Goal: Task Accomplishment & Management: Complete application form

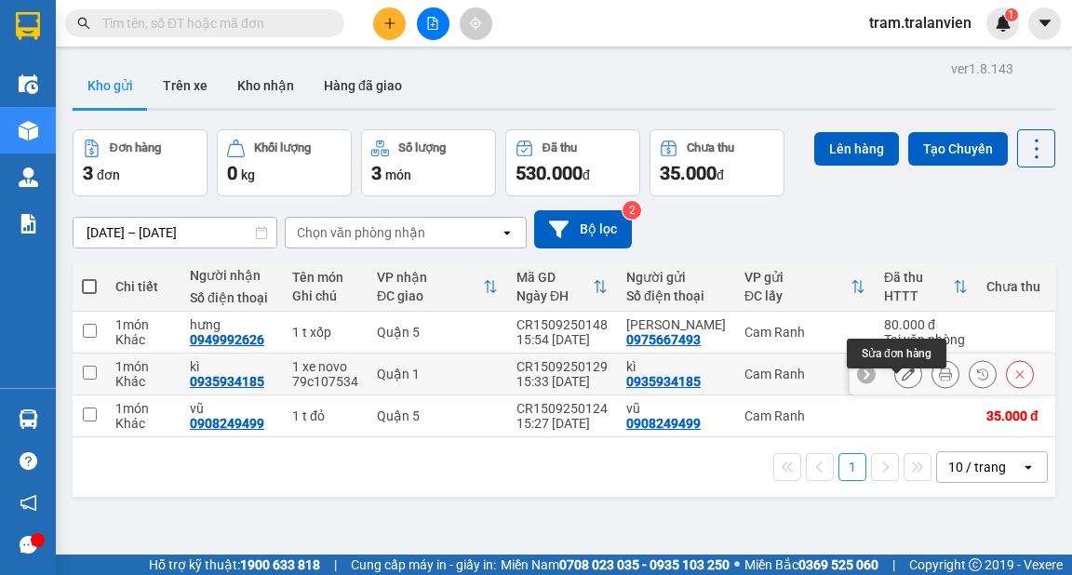
click at [902, 381] on icon at bounding box center [908, 374] width 13 height 13
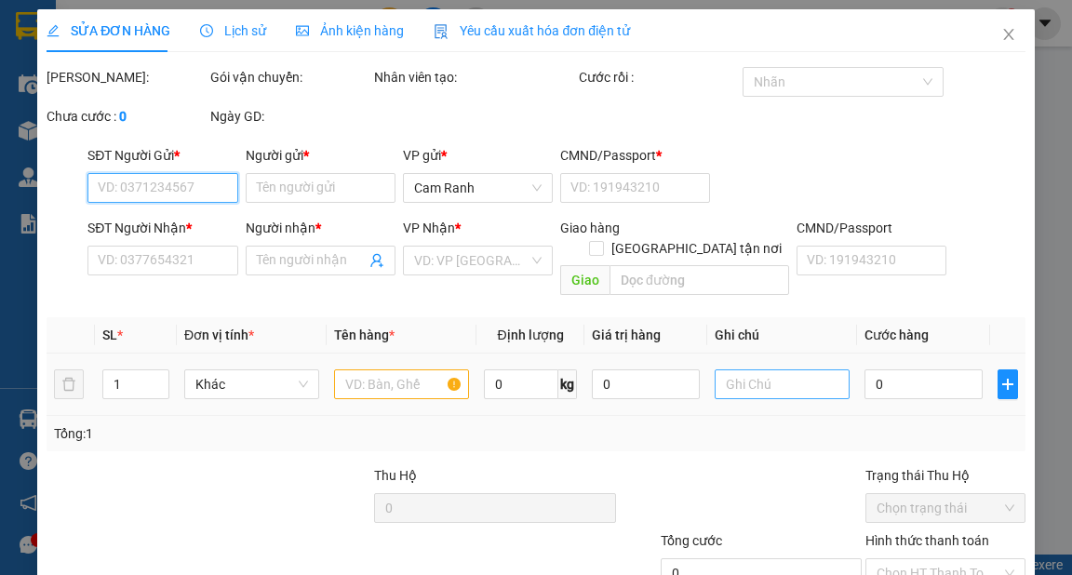
type input "0935934185"
type input "kì"
type input "1"
type input "0935934185"
type input "kì"
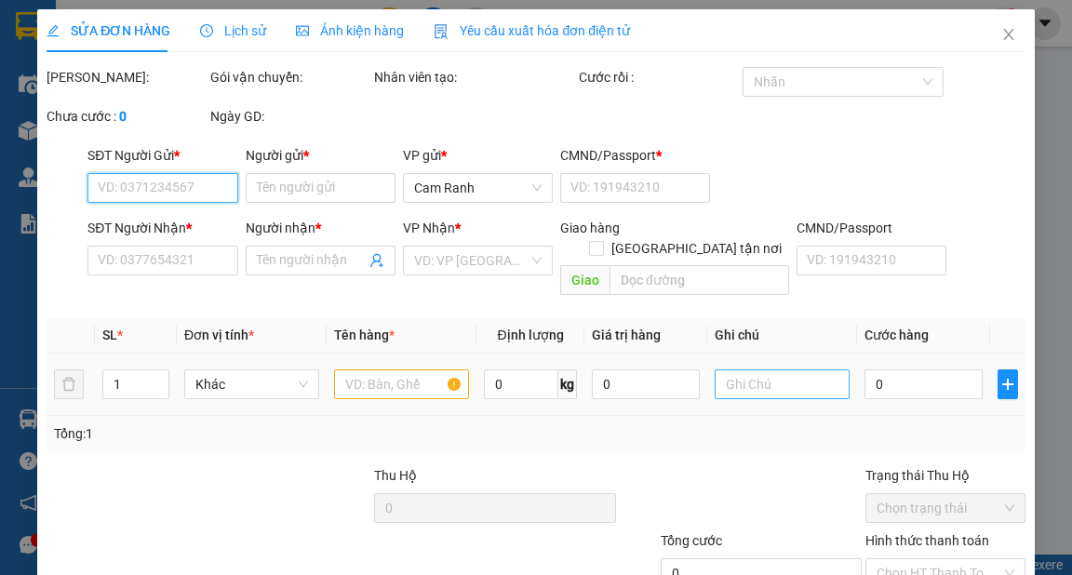
type input "450.000"
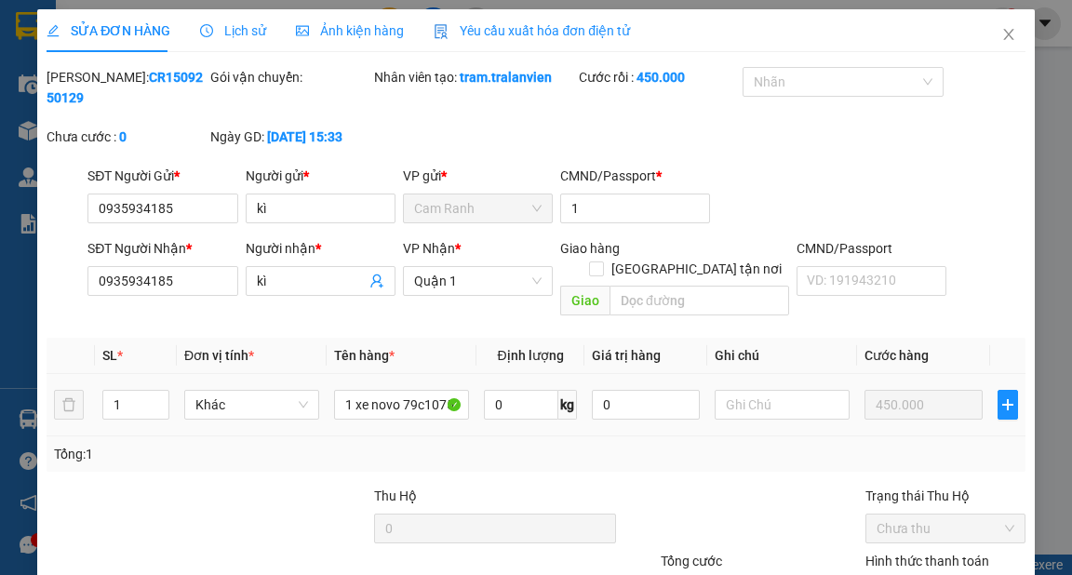
click at [747, 374] on td at bounding box center [782, 405] width 150 height 62
click at [726, 395] on input "text" at bounding box center [782, 405] width 135 height 30
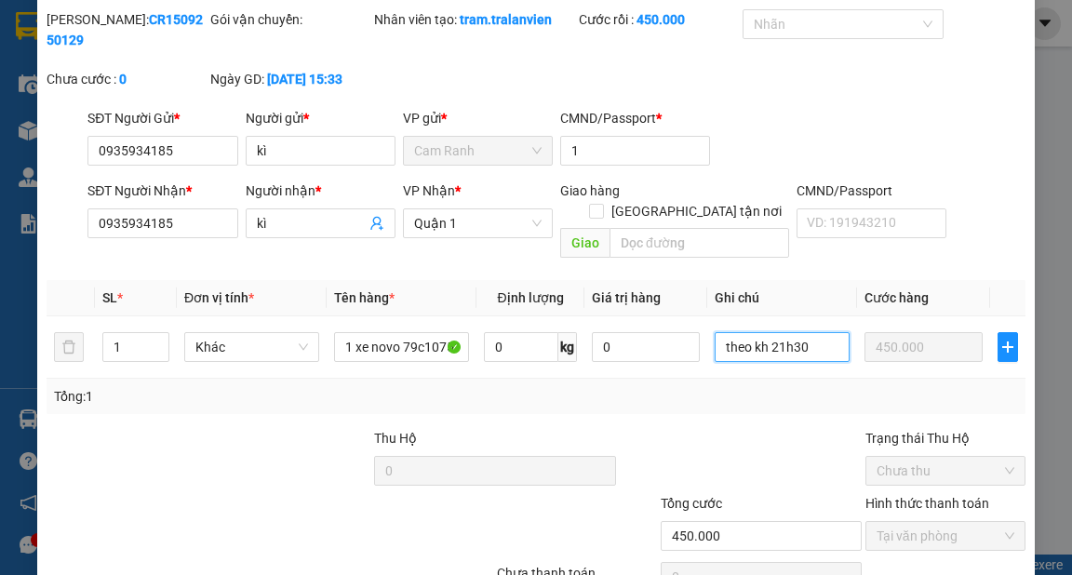
scroll to position [136, 0]
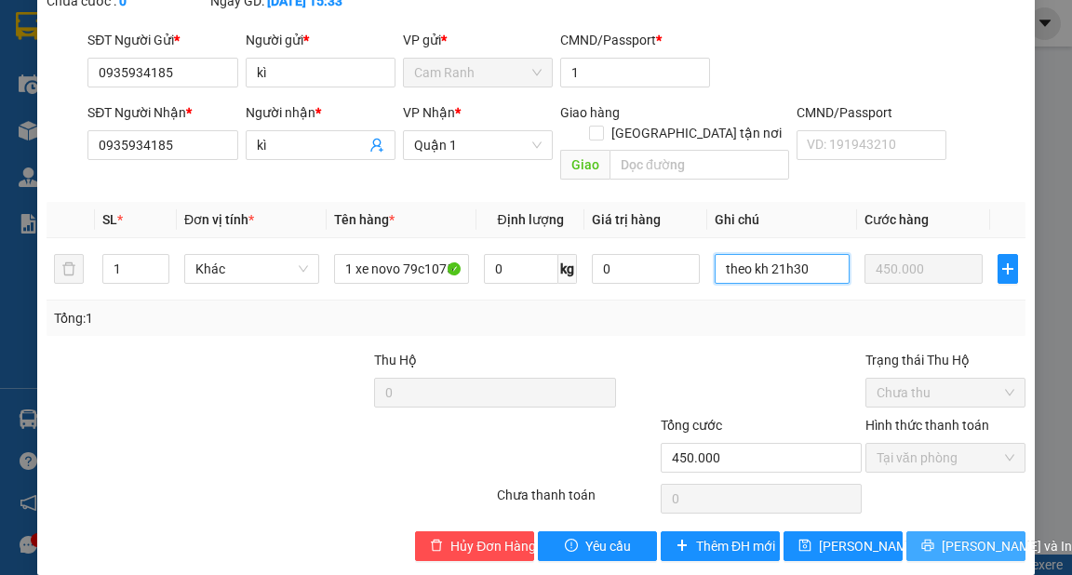
type input "theo kh 21h30"
click at [957, 536] on span "[PERSON_NAME] và In" at bounding box center [1007, 546] width 130 height 20
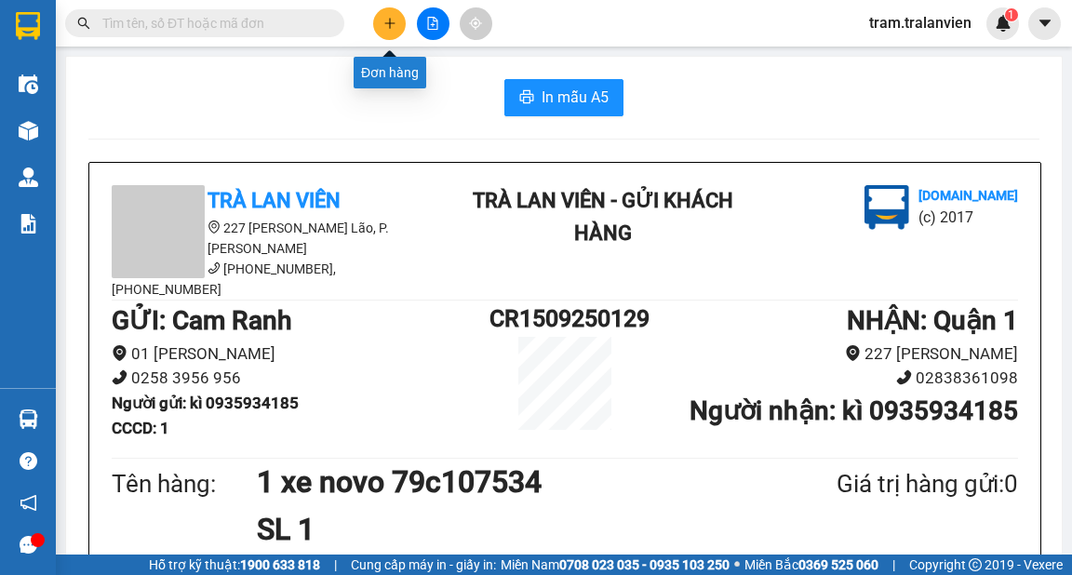
click at [379, 27] on button at bounding box center [389, 23] width 33 height 33
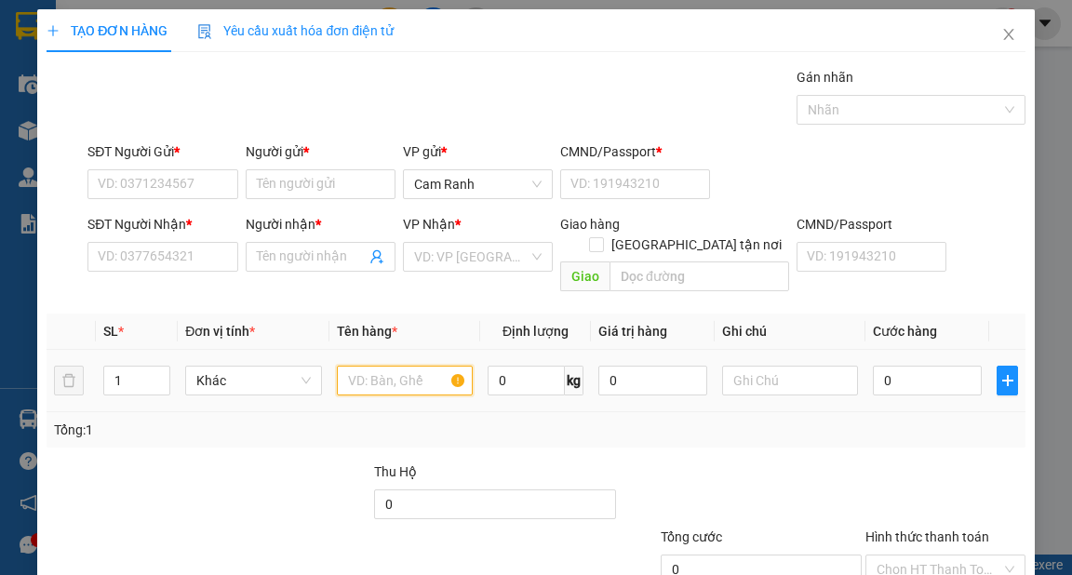
click at [435, 368] on input "text" at bounding box center [405, 381] width 137 height 30
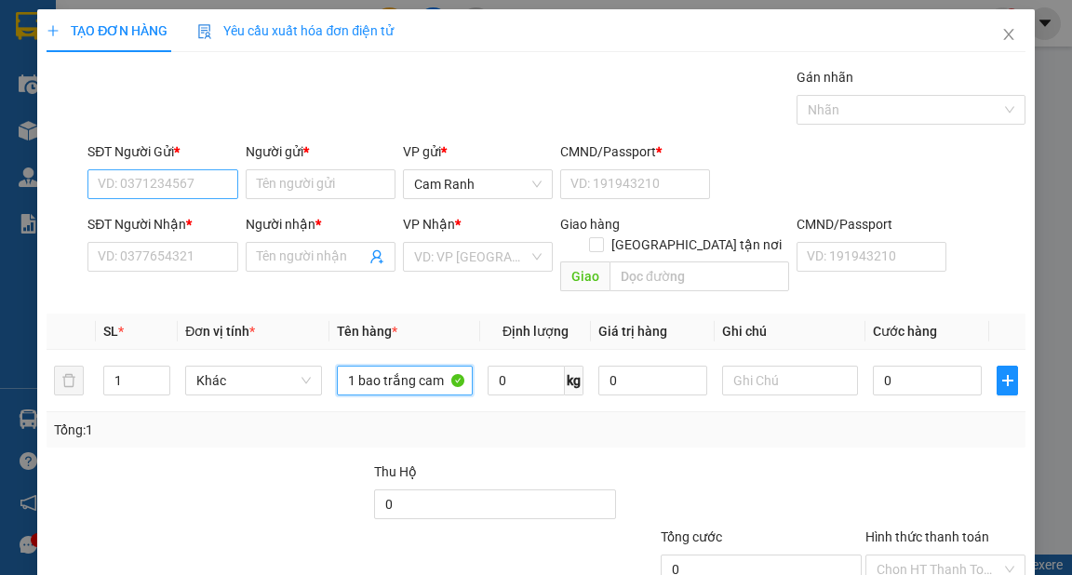
type input "1 bao trắng cam"
click at [210, 181] on input "SĐT Người Gửi *" at bounding box center [162, 184] width 150 height 30
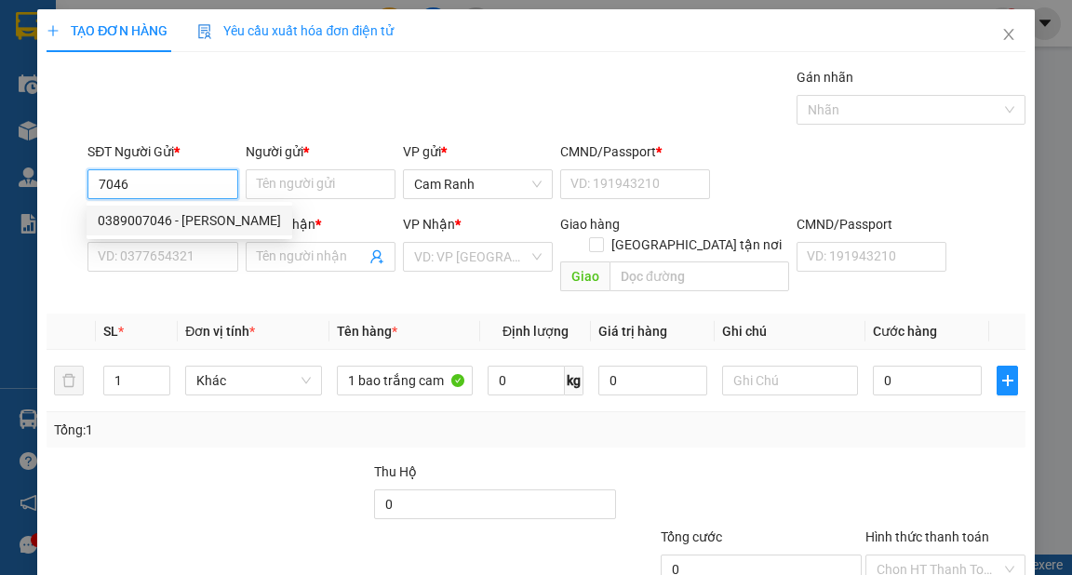
click at [190, 223] on div "0389007046 - [PERSON_NAME]" at bounding box center [189, 220] width 183 height 20
type input "0389007046"
type input "[PERSON_NAME]"
type input "001178038779"
type input "0904217967"
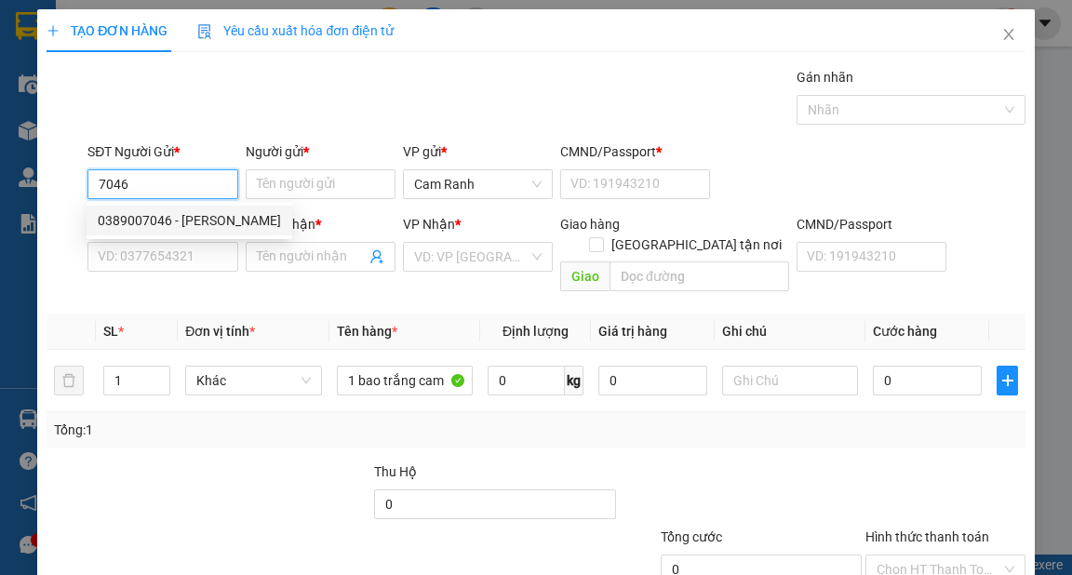
type input "NHI"
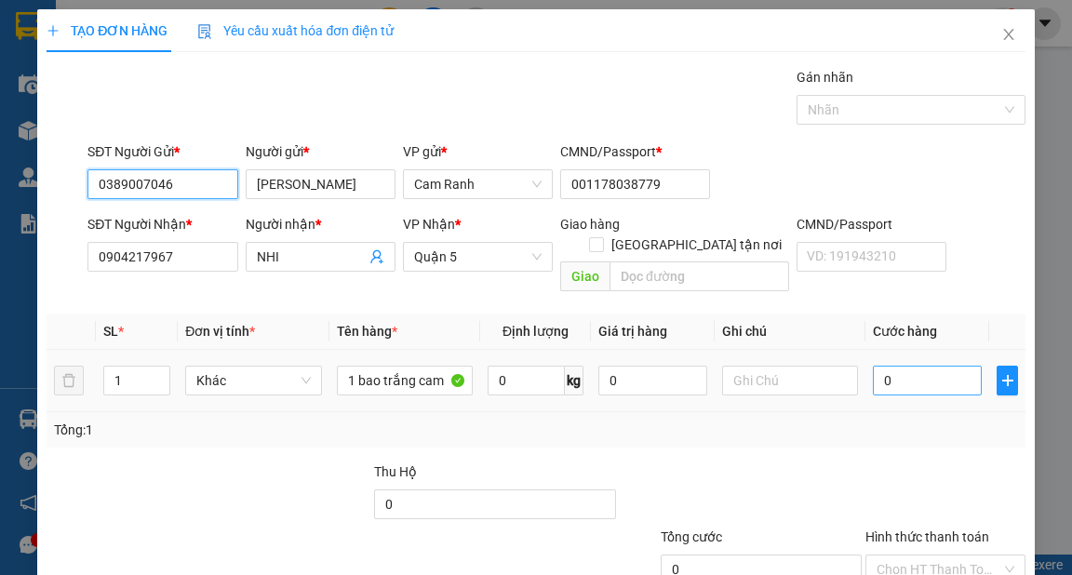
type input "0389007046"
click at [892, 366] on input "0" at bounding box center [927, 381] width 109 height 30
type input "4"
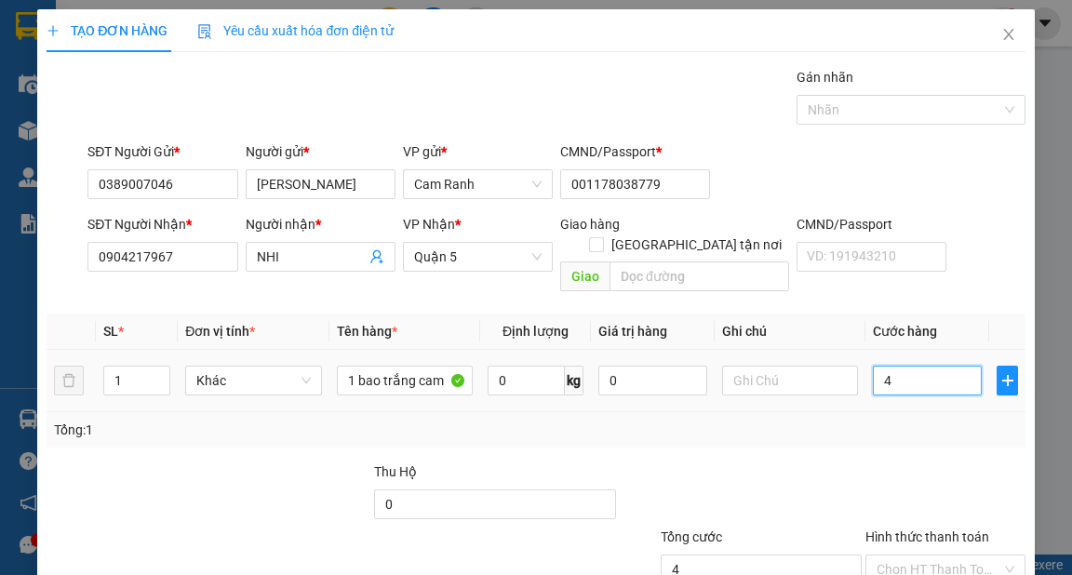
type input "40"
type input "40.000"
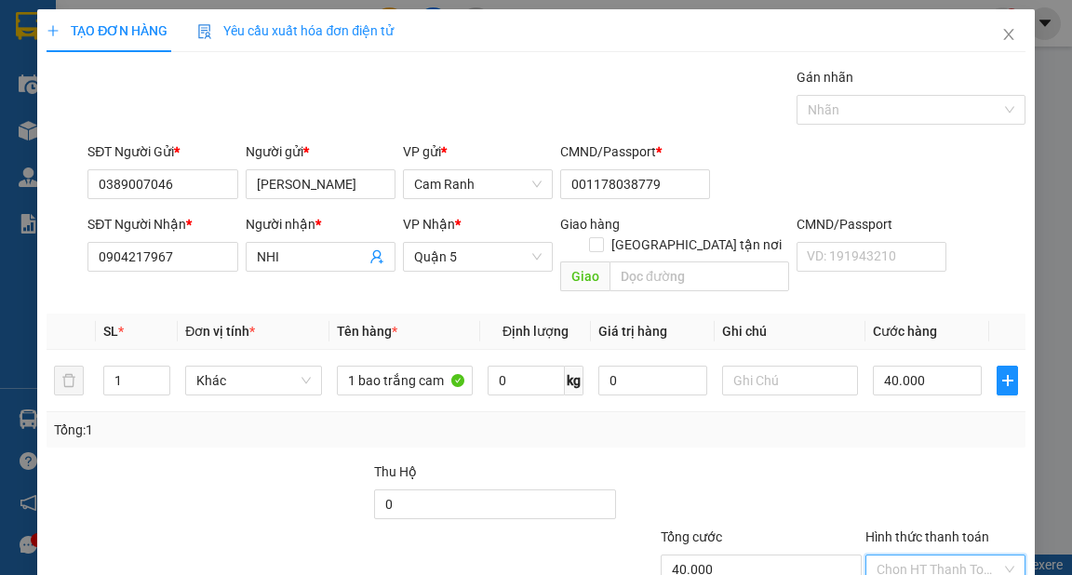
click at [918, 556] on input "Hình thức thanh toán" at bounding box center [939, 570] width 125 height 28
click at [908, 480] on div "Tại văn phòng" at bounding box center [935, 480] width 136 height 20
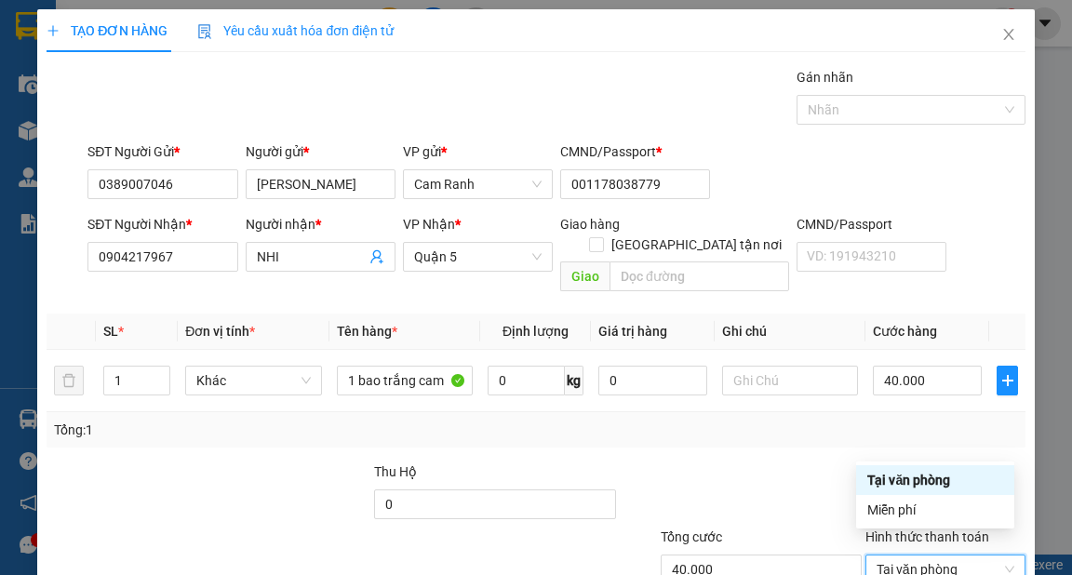
type input "0"
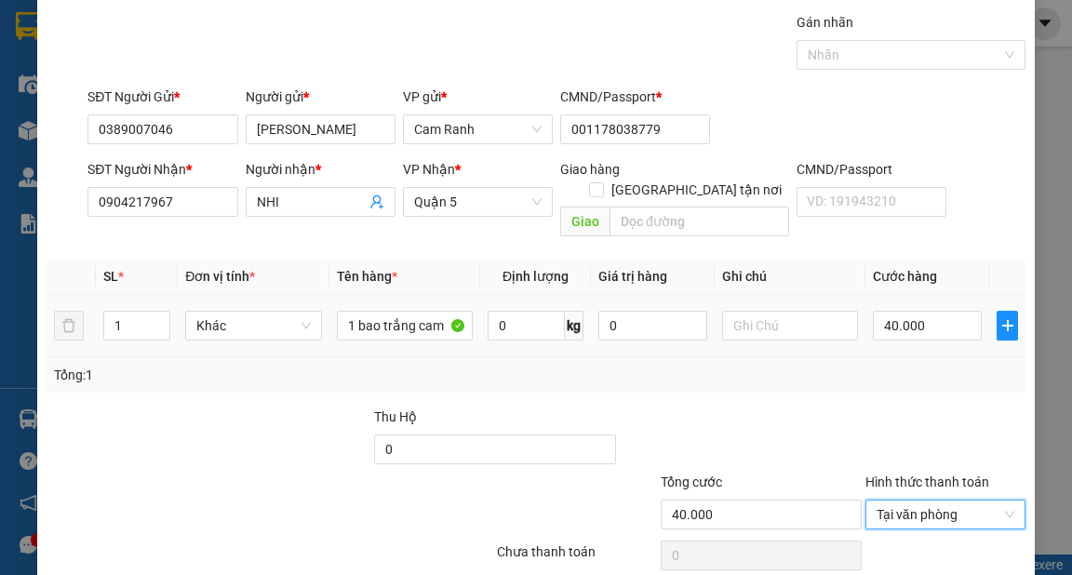
scroll to position [112, 0]
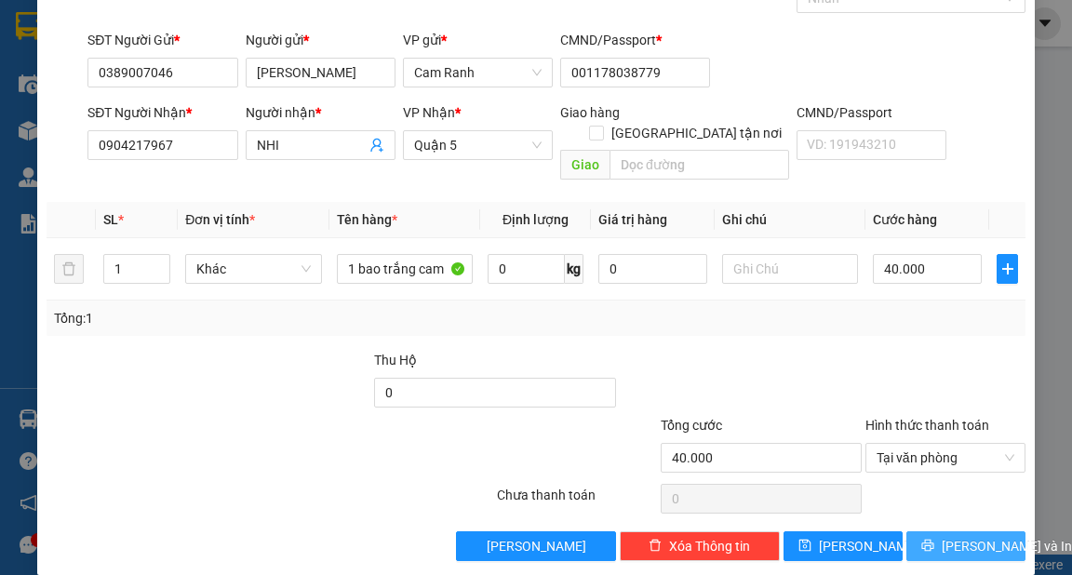
click at [934, 531] on button "[PERSON_NAME] và In" at bounding box center [965, 546] width 119 height 30
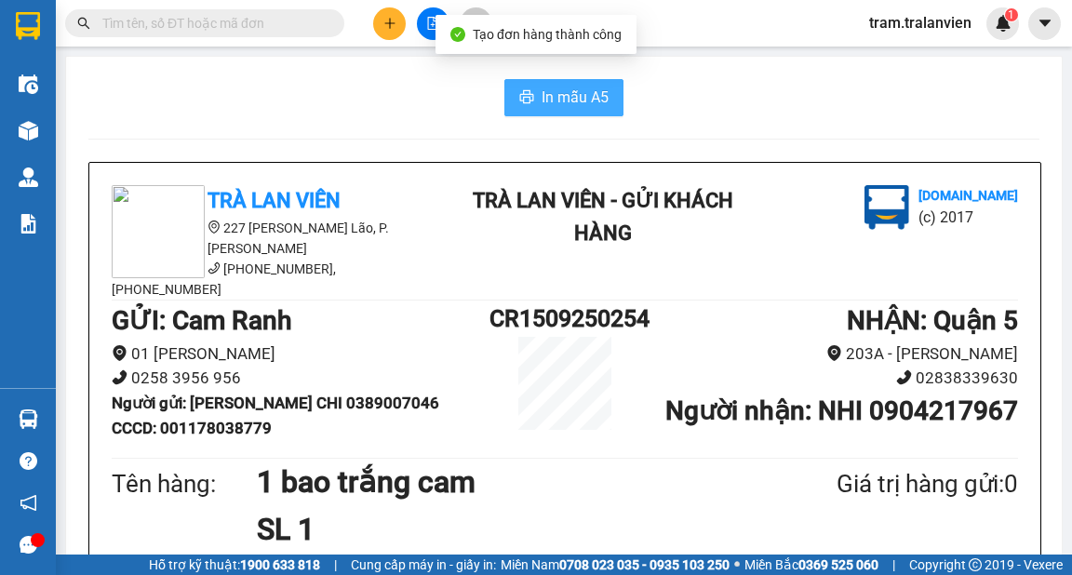
click at [543, 98] on span "In mẫu A5" at bounding box center [575, 97] width 67 height 23
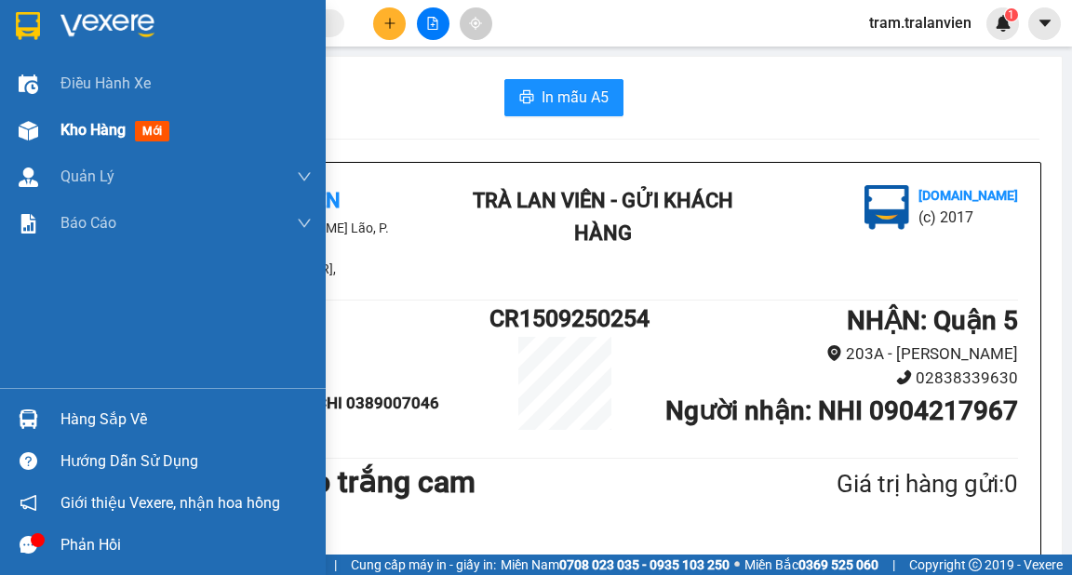
click at [66, 129] on span "Kho hàng" at bounding box center [92, 130] width 65 height 18
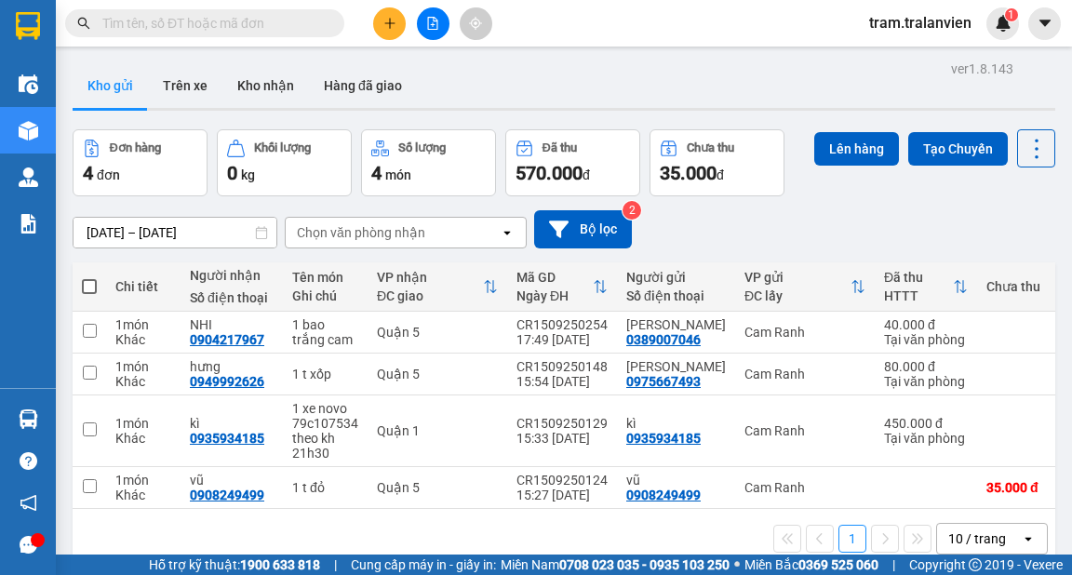
click at [133, 231] on div "ver 1.8.143 Kho gửi Trên xe Kho nhận Hàng đã giao Đơn hàng 4 đơn Khối lượng 0 k…" at bounding box center [564, 343] width 998 height 575
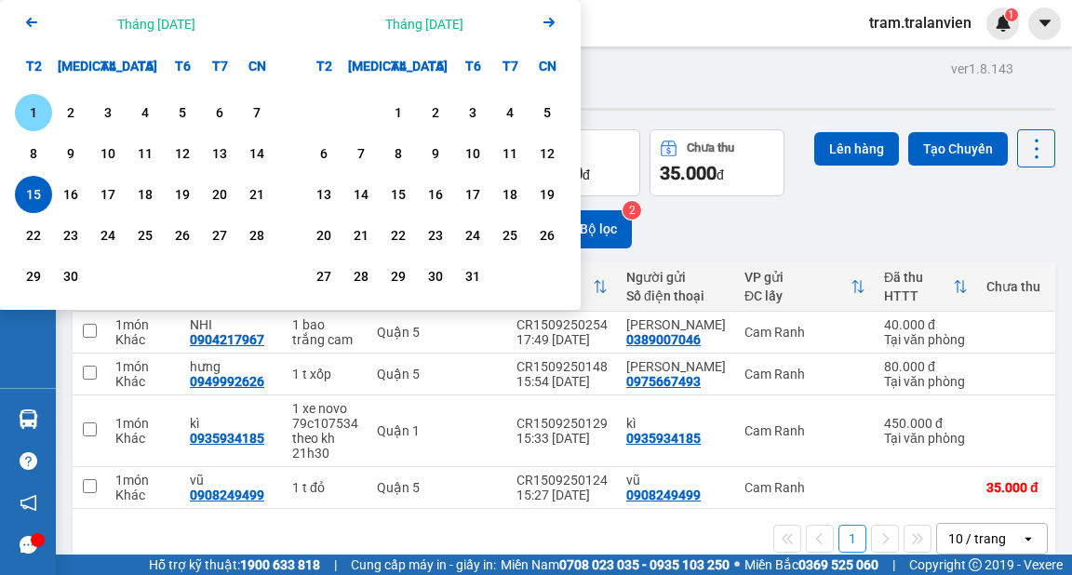
click at [38, 111] on div "1" at bounding box center [33, 112] width 26 height 22
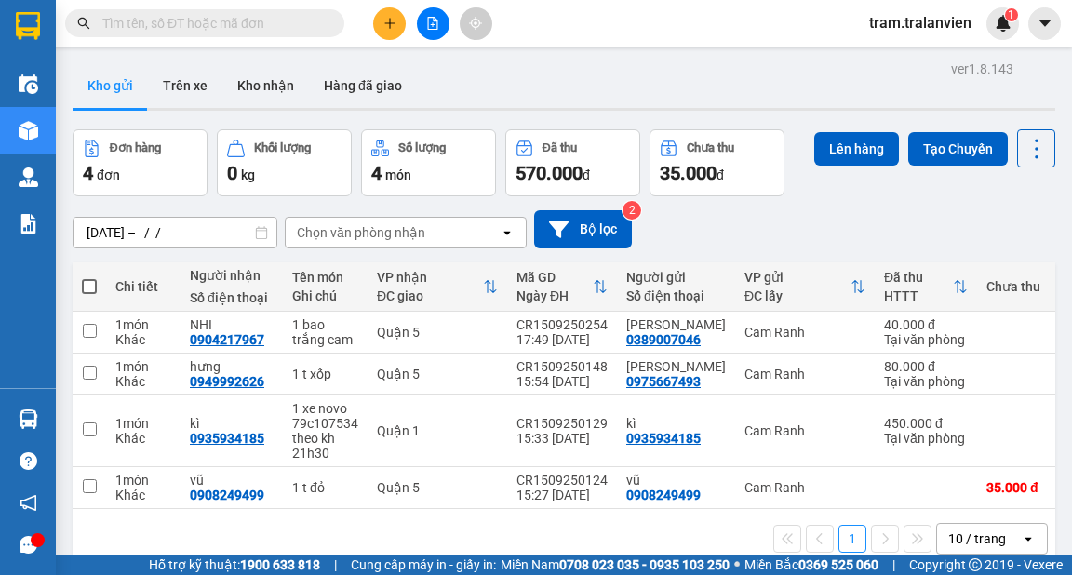
click at [715, 89] on div "Kho gửi Trên xe Kho nhận Hàng đã giao" at bounding box center [564, 87] width 983 height 49
click at [188, 229] on div "ver 1.8.143 Kho gửi Trên xe Kho nhận Hàng đã giao Đơn hàng 4 đơn Khối lượng 0 k…" at bounding box center [564, 343] width 998 height 575
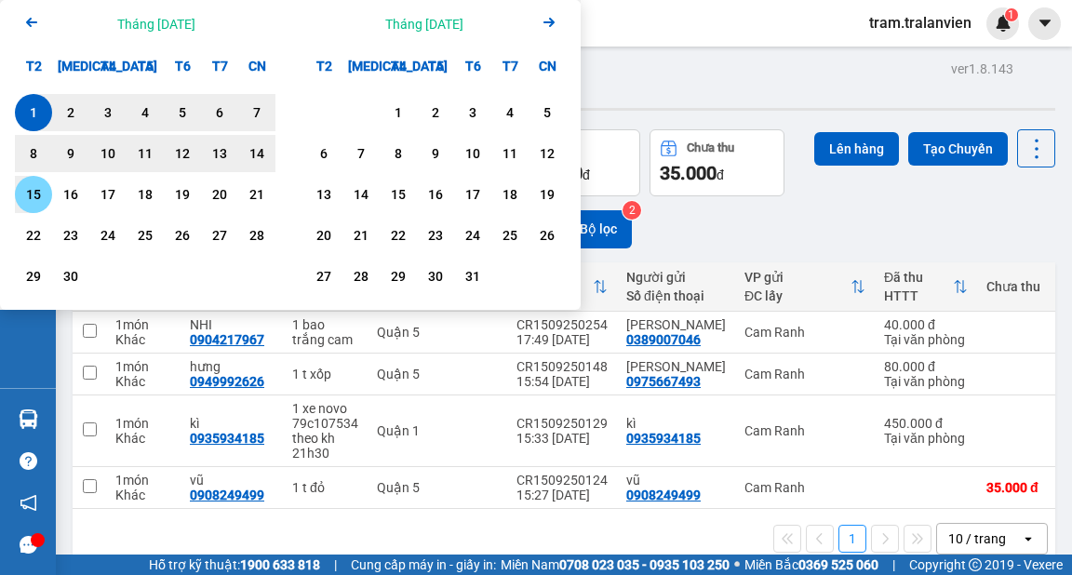
click at [47, 190] on div "15" at bounding box center [33, 194] width 37 height 37
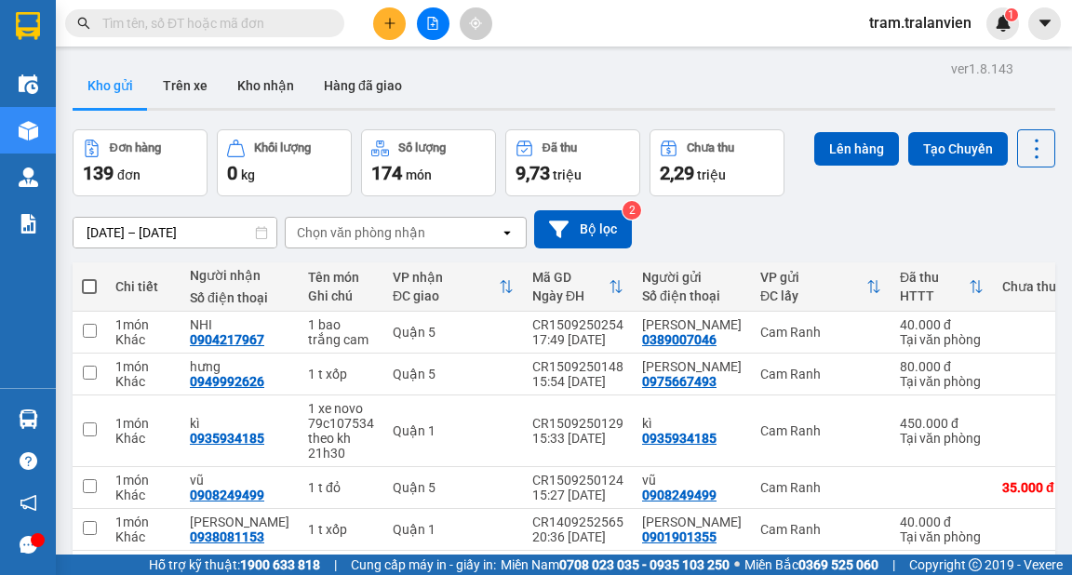
click at [360, 237] on div "Chọn văn phòng nhận" at bounding box center [361, 232] width 128 height 19
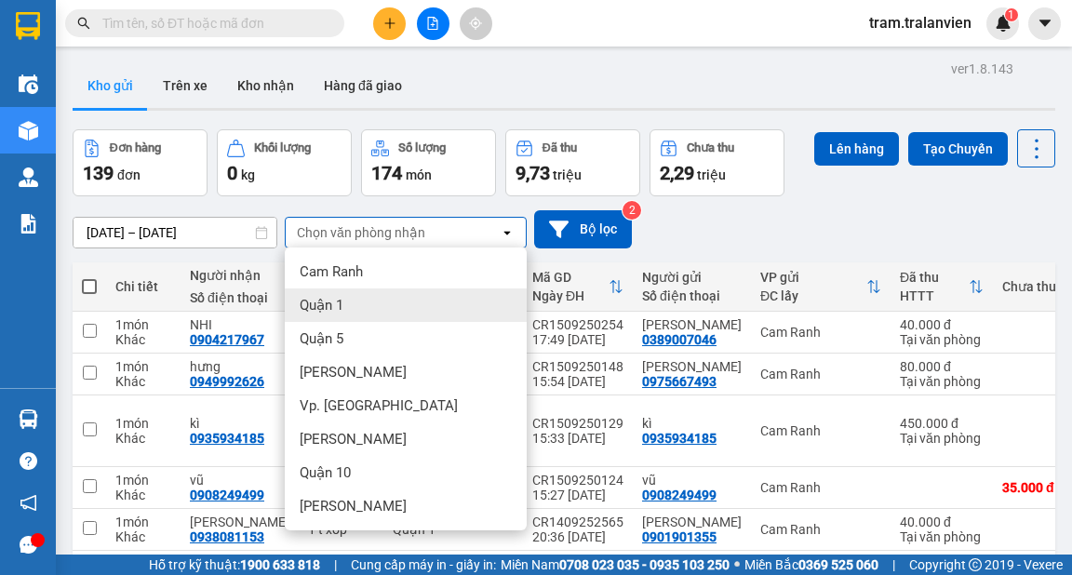
click at [404, 294] on div "Quận 1" at bounding box center [406, 304] width 242 height 33
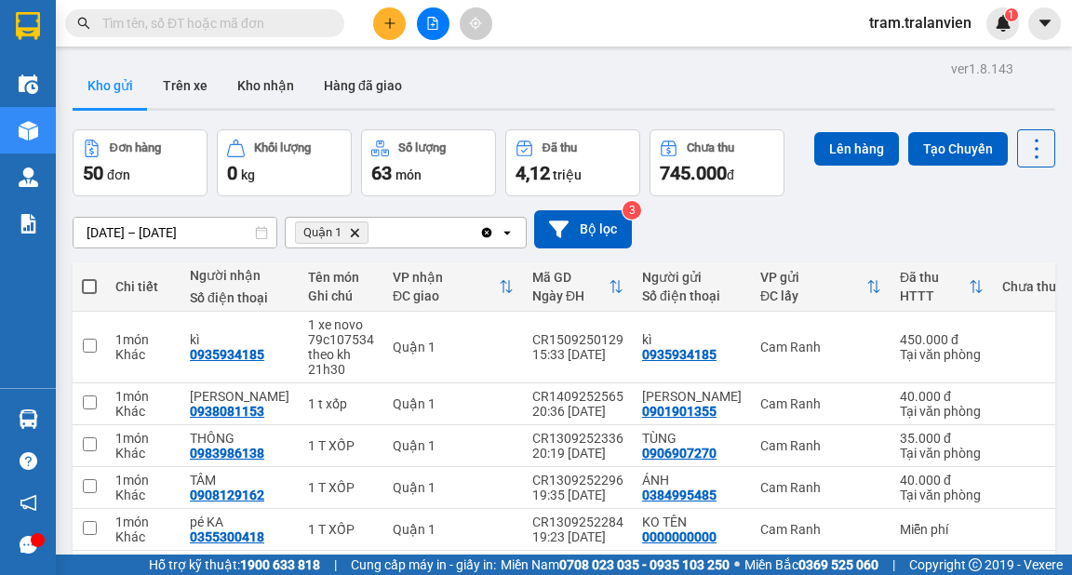
click at [400, 231] on div "Quận 1 Delete" at bounding box center [383, 233] width 194 height 30
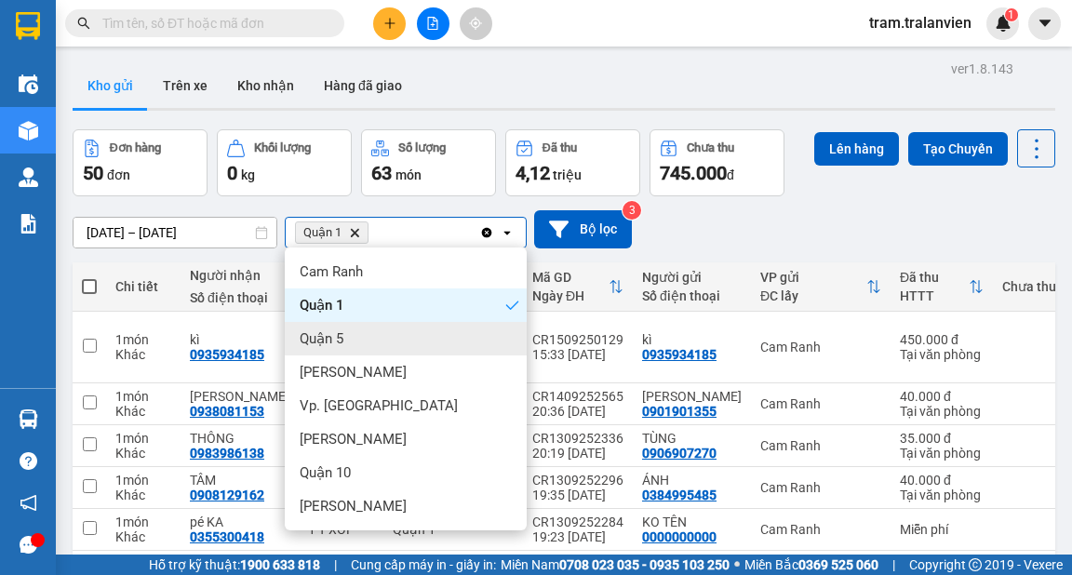
click at [380, 328] on div "Quận 5" at bounding box center [406, 338] width 242 height 33
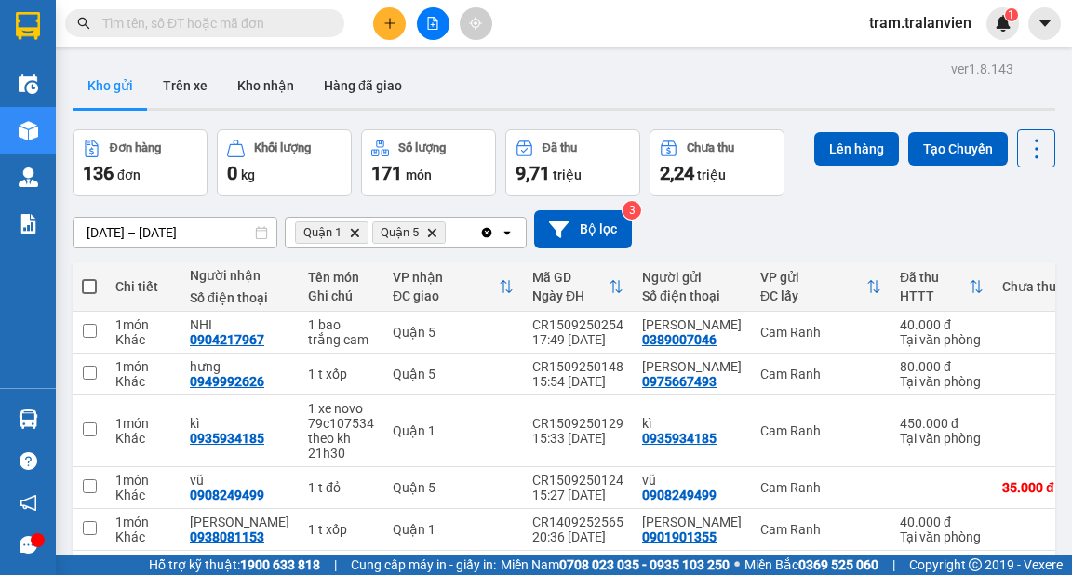
click at [484, 234] on icon "Clear all" at bounding box center [487, 232] width 10 height 10
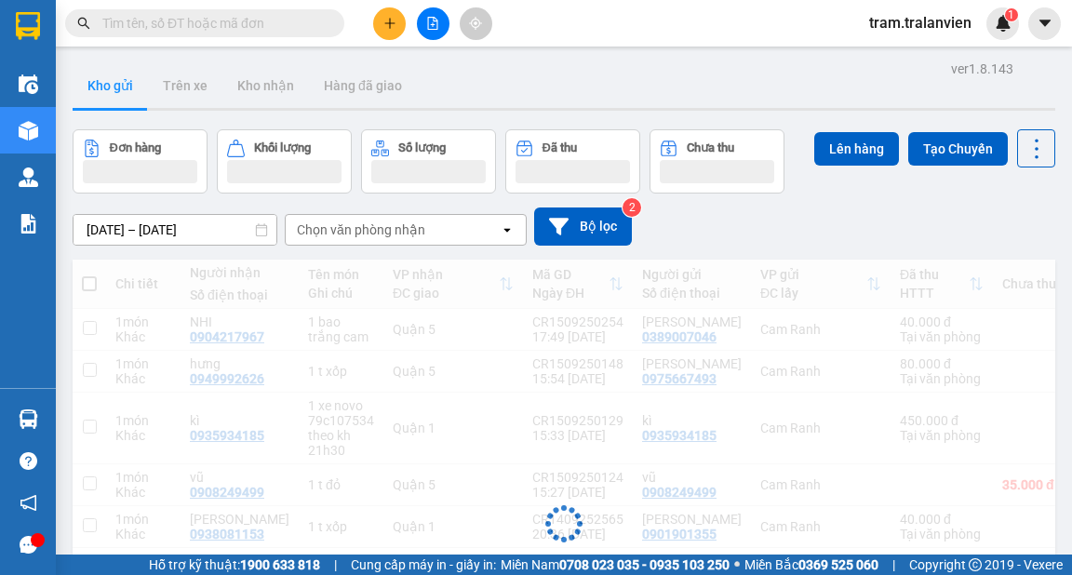
click at [204, 227] on div "ver 1.8.143 Kho gửi Trên xe Kho nhận Hàng đã giao Đơn hàng Khối lượng Số lượng …" at bounding box center [564, 440] width 998 height 769
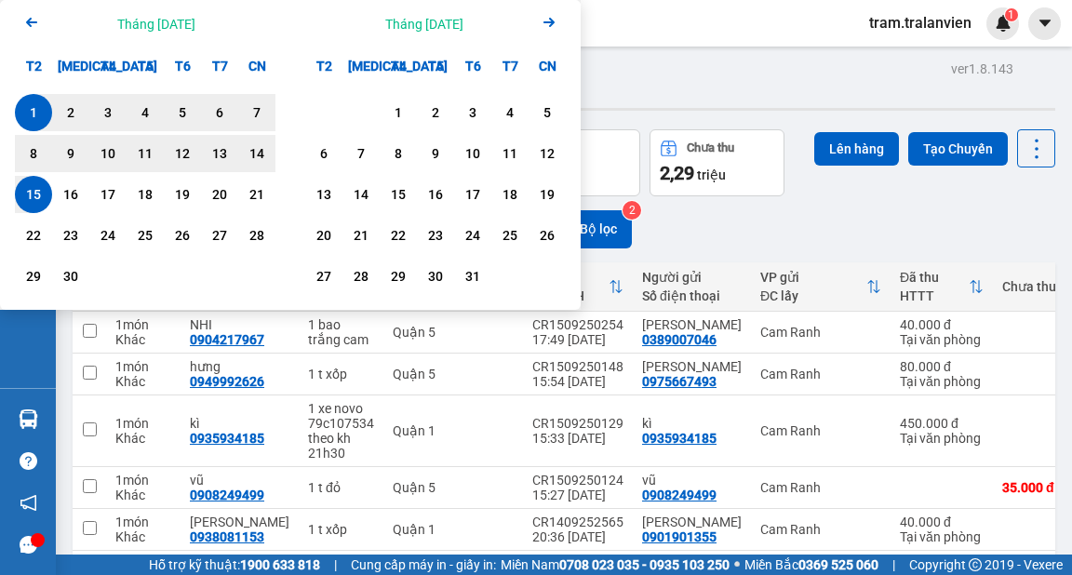
click at [29, 197] on div "15" at bounding box center [33, 194] width 26 height 22
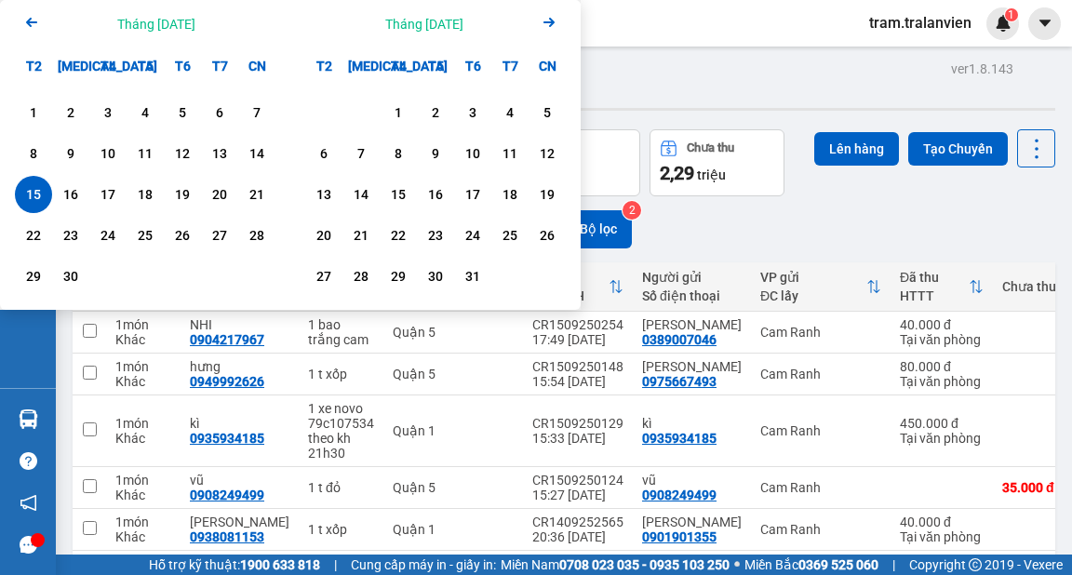
drag, startPoint x: 650, startPoint y: 71, endPoint x: 175, endPoint y: 186, distance: 488.4
click at [641, 73] on div "Kho gửi Trên xe Kho nhận Hàng đã giao" at bounding box center [564, 87] width 983 height 49
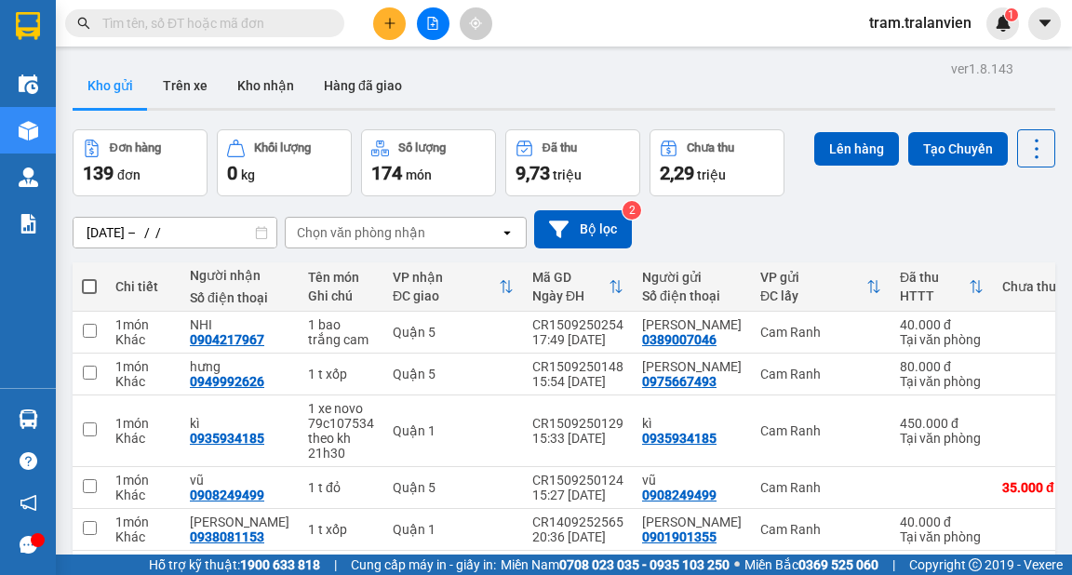
click at [134, 225] on div "ver 1.8.143 Kho gửi Trên xe Kho nhận Hàng đã giao Đơn hàng 139 đơn Khối lượng 0…" at bounding box center [564, 441] width 998 height 771
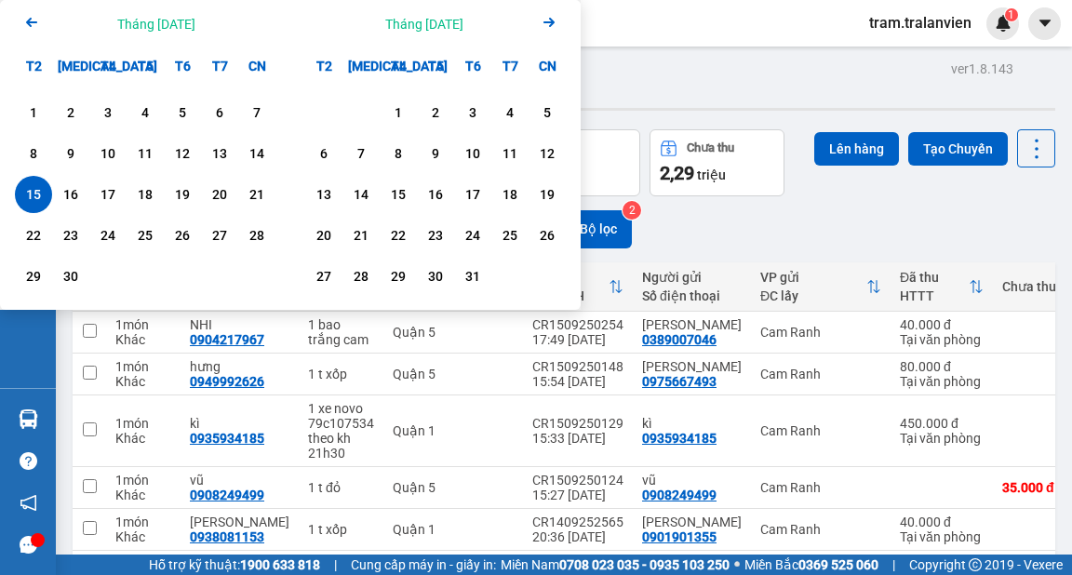
click at [37, 190] on div "15" at bounding box center [33, 194] width 26 height 22
type input "[DATE] – [DATE]"
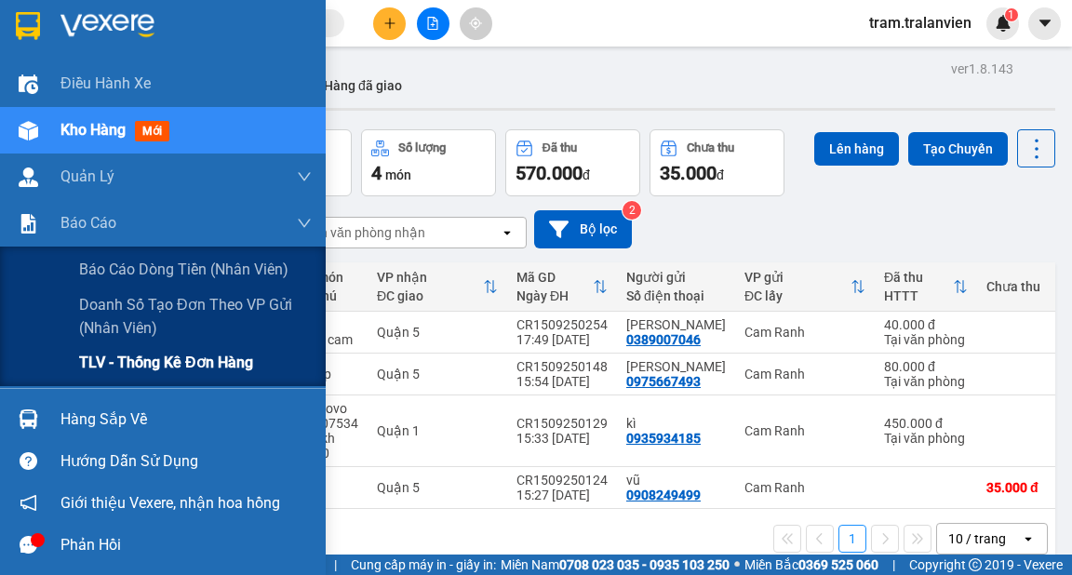
click at [92, 364] on span "TLV - Thống kê đơn hàng" at bounding box center [166, 362] width 174 height 23
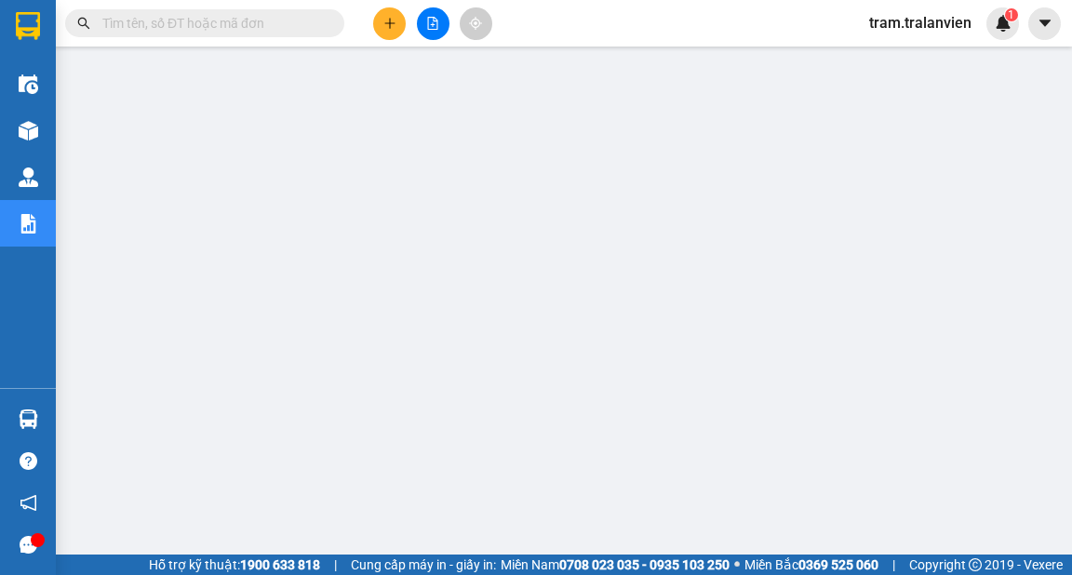
drag, startPoint x: 1058, startPoint y: 321, endPoint x: 1061, endPoint y: 355, distance: 33.6
click at [1061, 355] on main at bounding box center [536, 277] width 1072 height 555
